Goal: Task Accomplishment & Management: Manage account settings

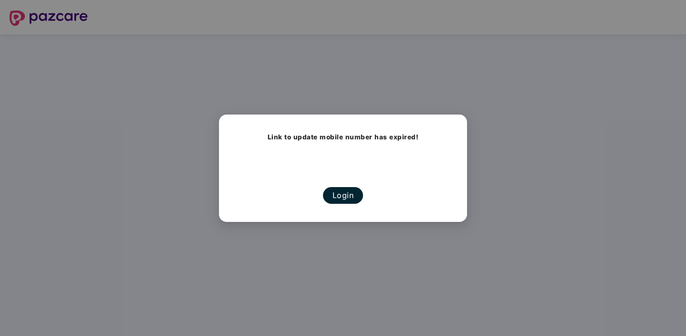
click at [341, 196] on button "Login" at bounding box center [343, 195] width 41 height 17
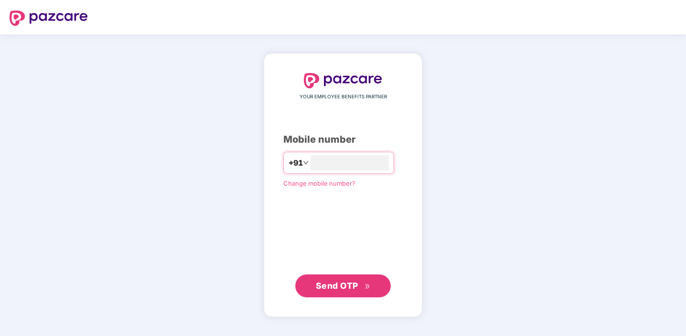
type input "**********"
click at [356, 280] on span "Send OTP" at bounding box center [343, 285] width 55 height 13
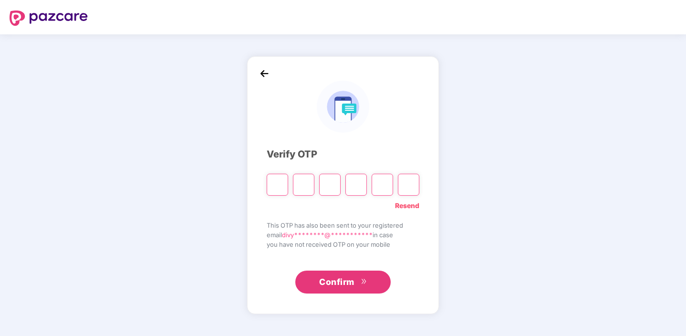
type input "*"
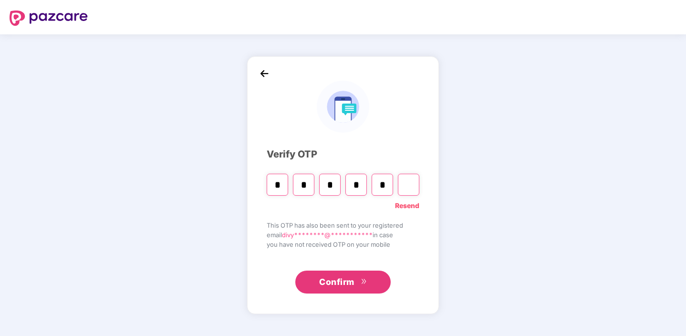
type input "*"
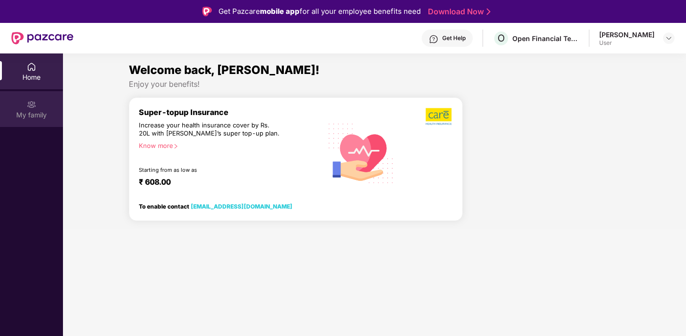
click at [36, 105] on div "My family" at bounding box center [31, 109] width 63 height 36
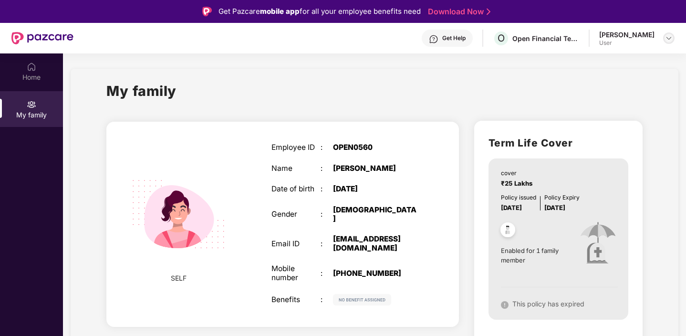
click at [673, 41] on div at bounding box center [668, 37] width 11 height 11
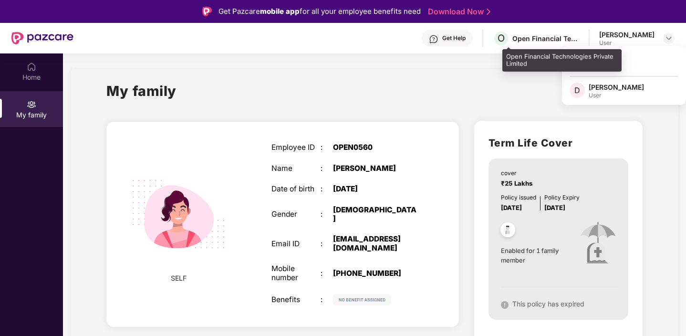
click at [557, 39] on div "Open Financial Technologies Private Limited" at bounding box center [545, 38] width 67 height 9
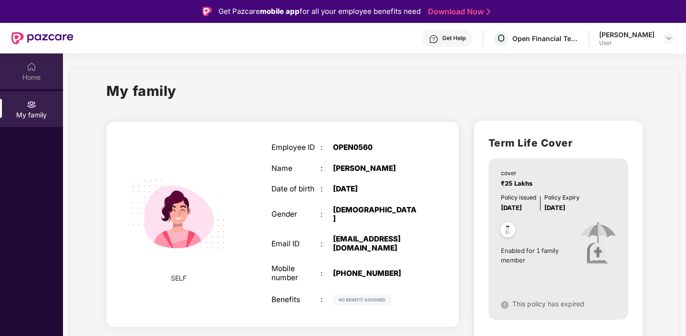
click at [29, 74] on div "Home" at bounding box center [31, 78] width 63 height 10
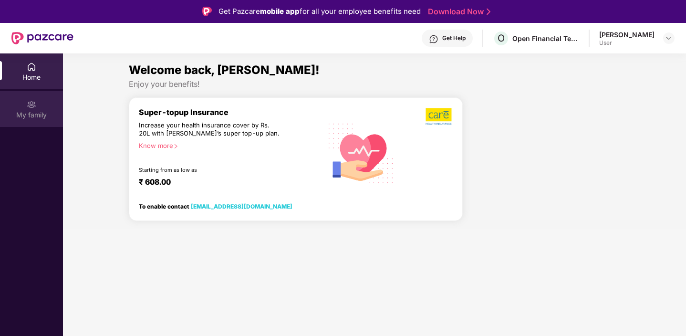
click at [27, 109] on div "My family" at bounding box center [31, 109] width 63 height 36
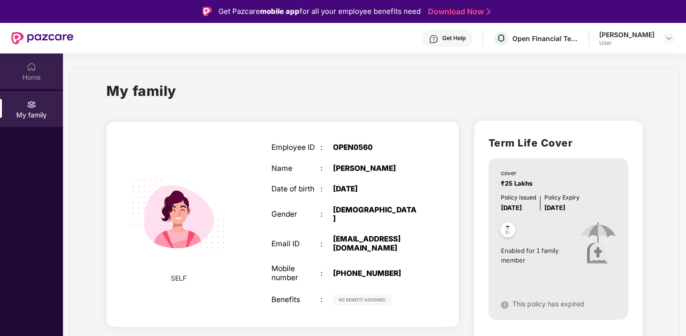
click at [38, 84] on div "Home" at bounding box center [31, 71] width 63 height 36
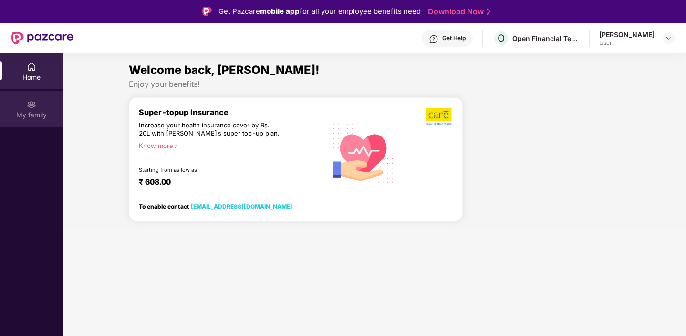
click at [19, 109] on div "My family" at bounding box center [31, 109] width 63 height 36
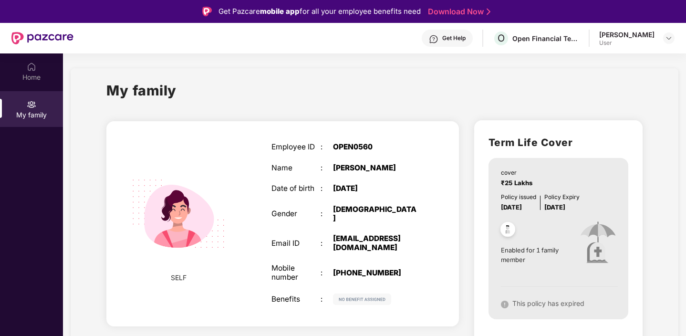
scroll to position [2, 0]
